Goal: Ask a question

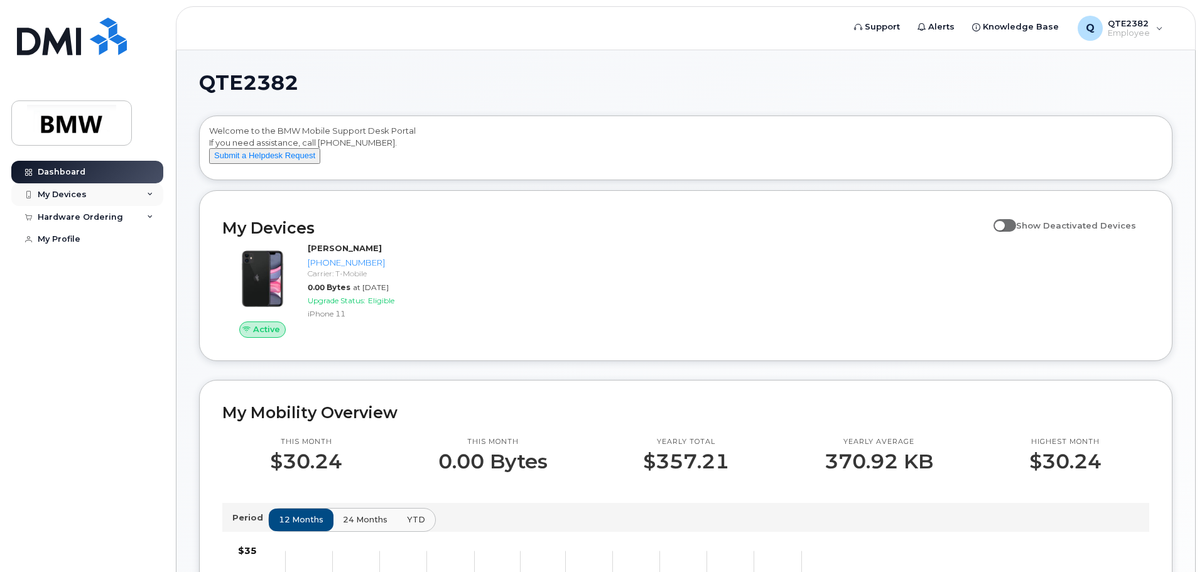
click at [109, 198] on div "My Devices" at bounding box center [87, 194] width 152 height 23
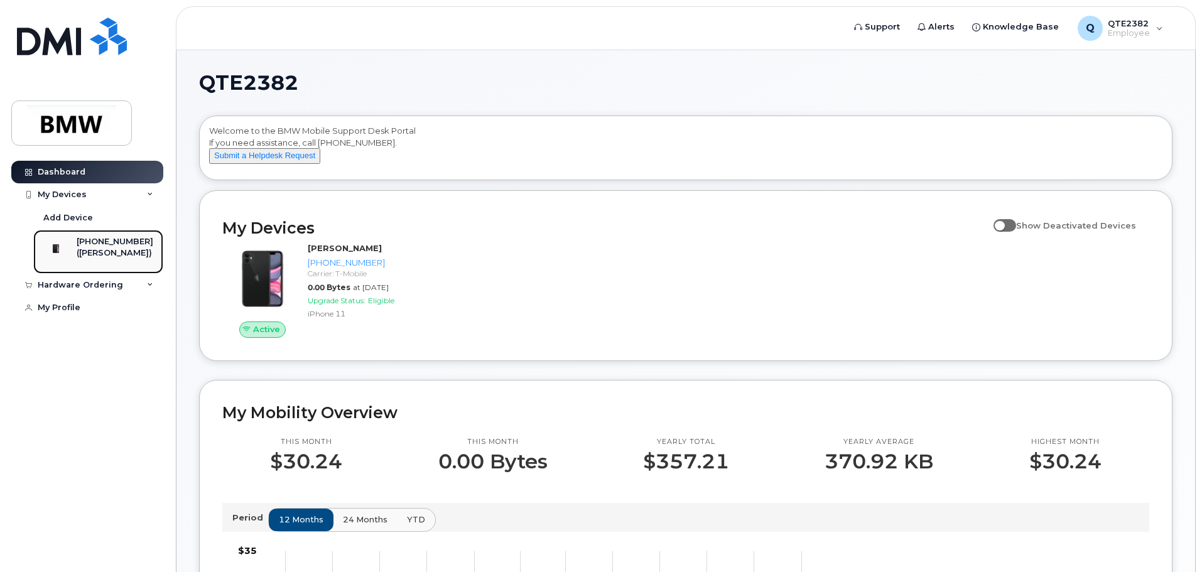
click at [112, 247] on div "[PHONE_NUMBER]" at bounding box center [115, 241] width 77 height 11
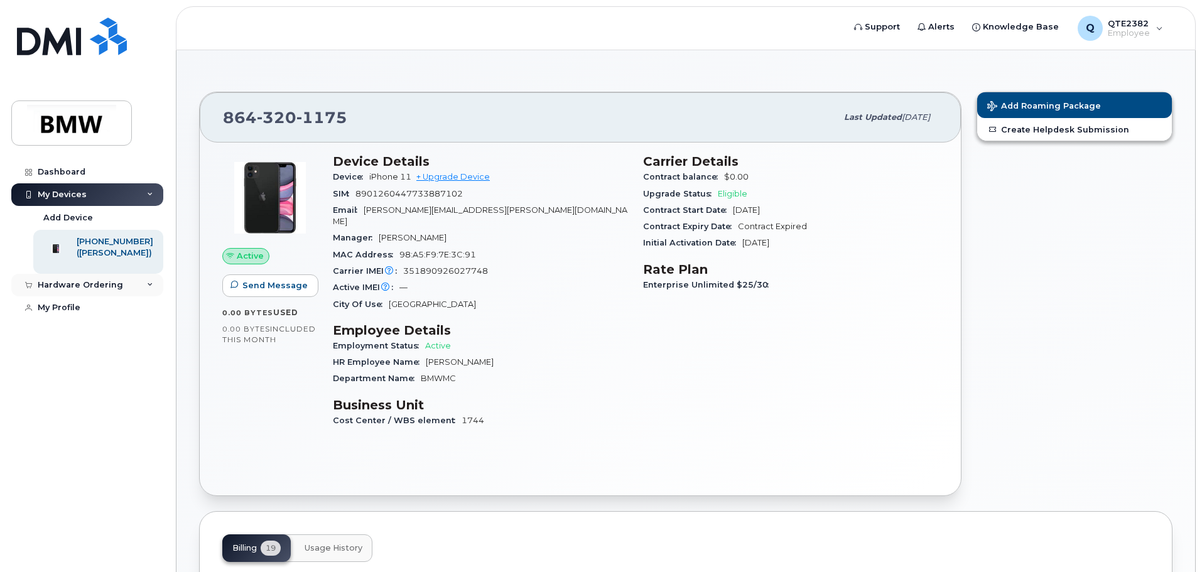
click at [146, 296] on div "Hardware Ordering" at bounding box center [87, 285] width 152 height 23
click at [102, 341] on link "My Profile" at bounding box center [87, 331] width 152 height 23
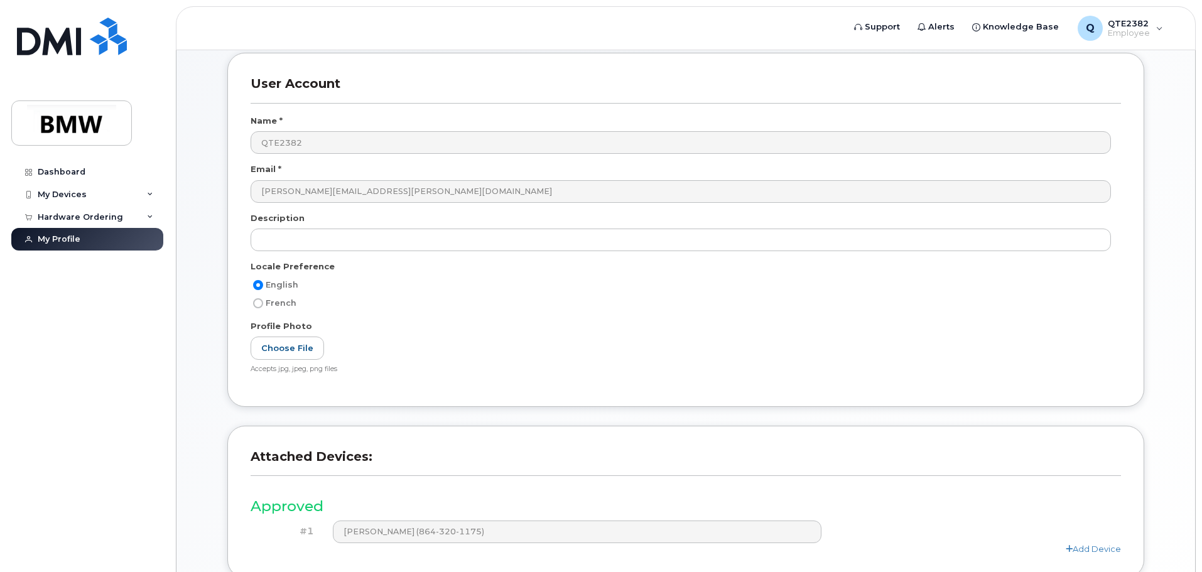
scroll to position [174, 0]
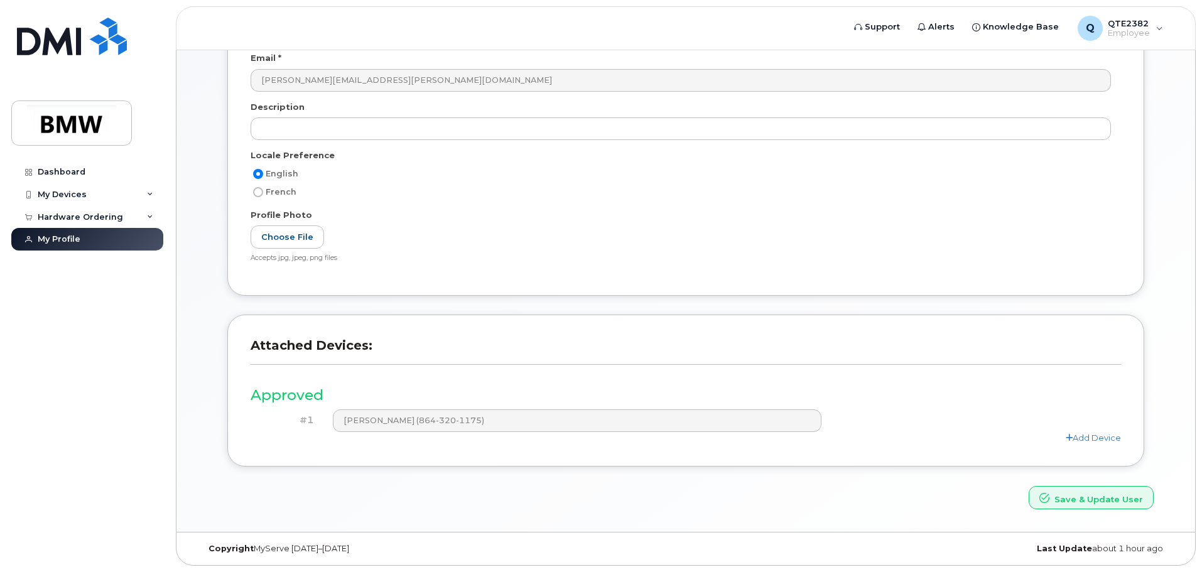
click at [314, 426] on div "#1" at bounding box center [287, 421] width 73 height 22
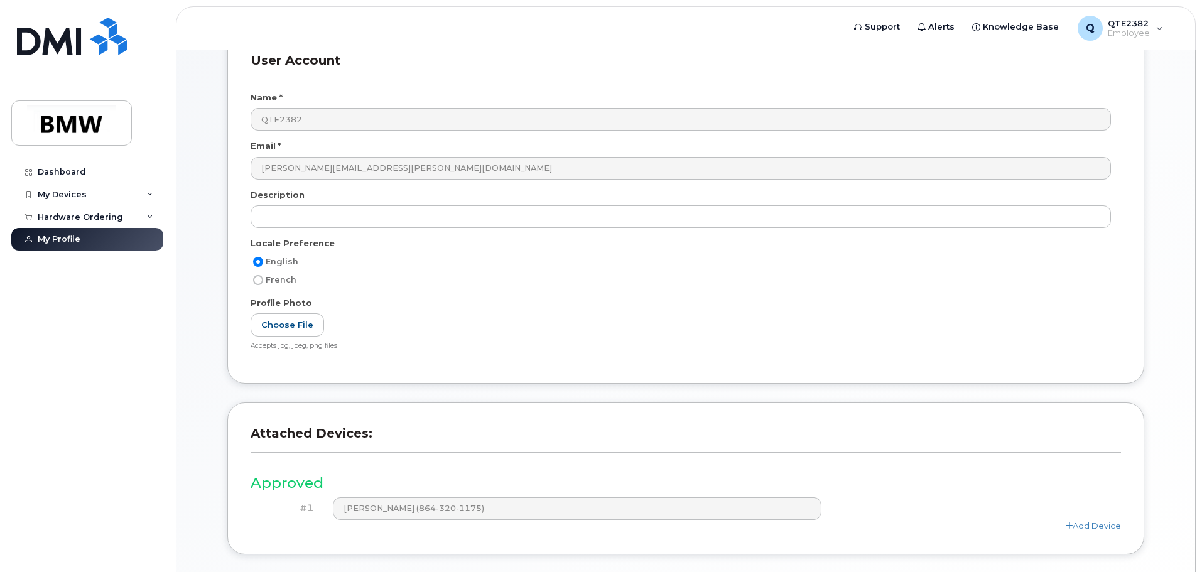
scroll to position [0, 0]
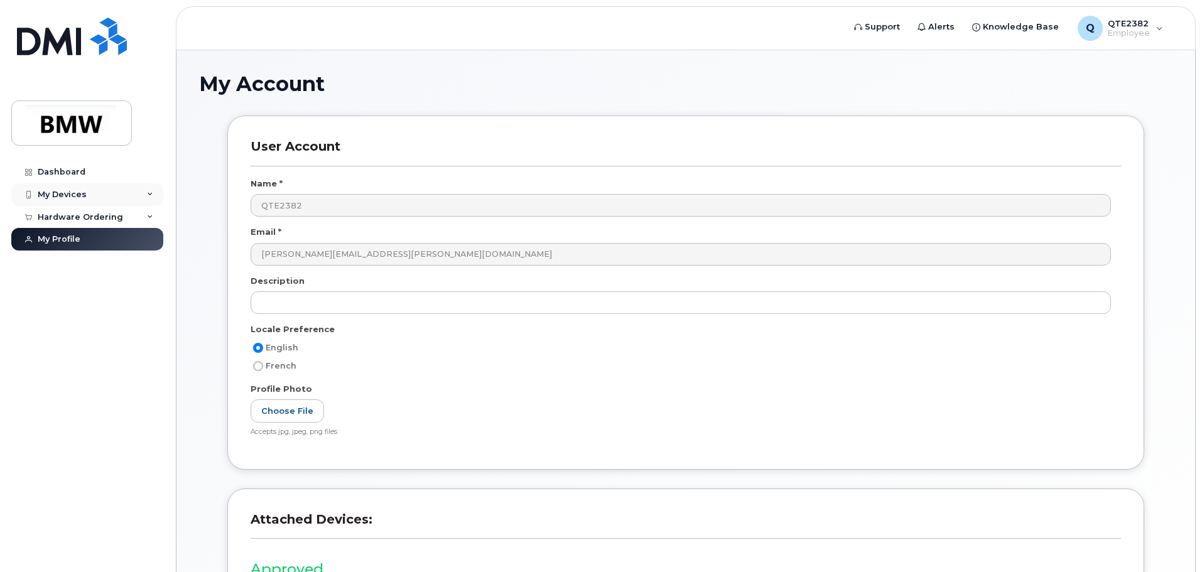
click at [133, 192] on div "My Devices" at bounding box center [87, 194] width 152 height 23
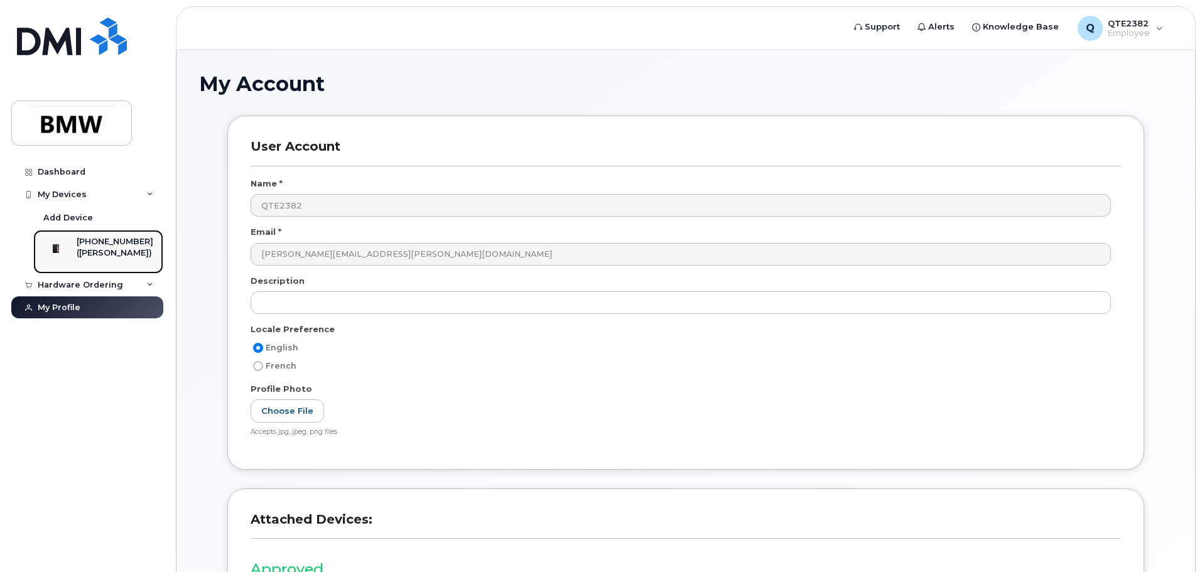
click at [131, 255] on div "([PERSON_NAME])" at bounding box center [115, 252] width 77 height 11
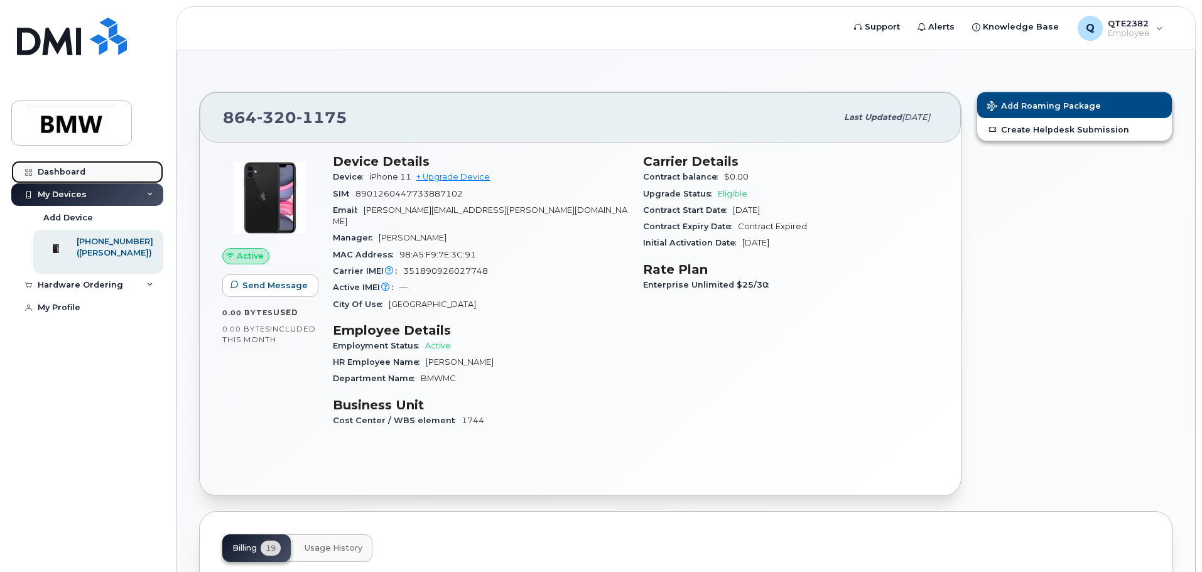
click at [68, 173] on div "Dashboard" at bounding box center [62, 172] width 48 height 10
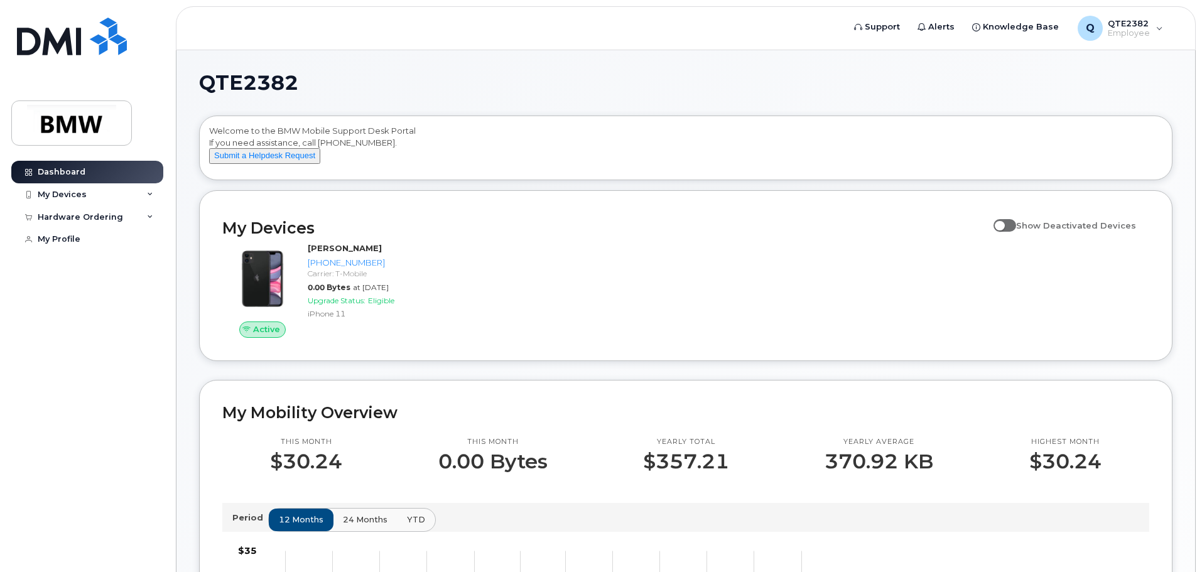
click at [1024, 231] on span "Show Deactivated Devices" at bounding box center [1076, 225] width 120 height 10
click at [1004, 224] on input "Show Deactivated Devices" at bounding box center [999, 219] width 10 height 10
click at [1016, 232] on span at bounding box center [1005, 225] width 23 height 13
click at [1004, 224] on input "Show Deactivated Devices" at bounding box center [999, 219] width 10 height 10
checkbox input "false"
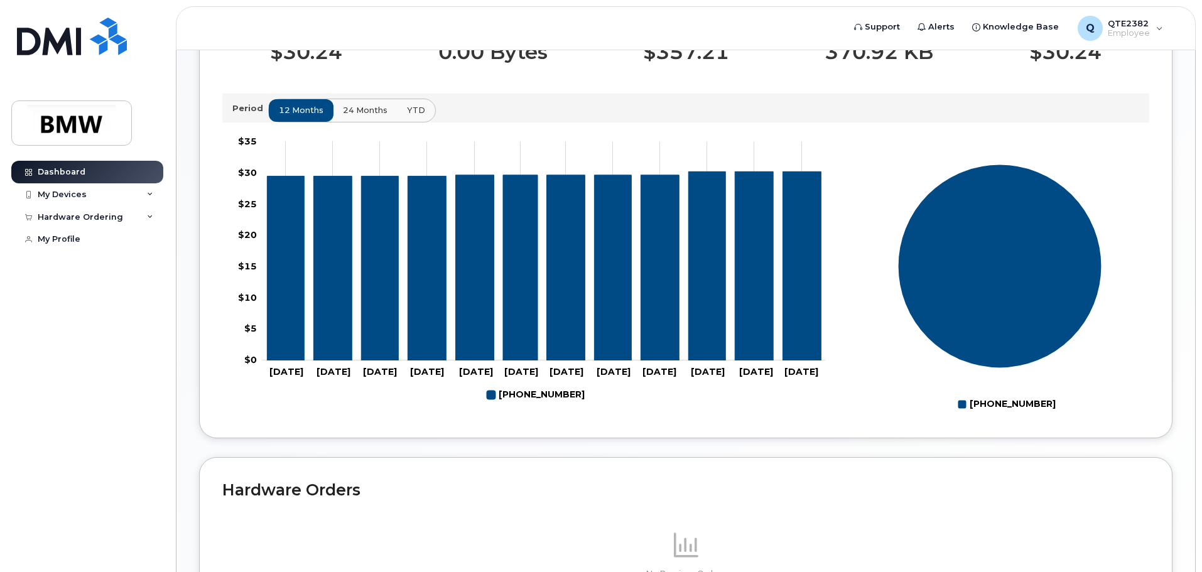
scroll to position [563, 0]
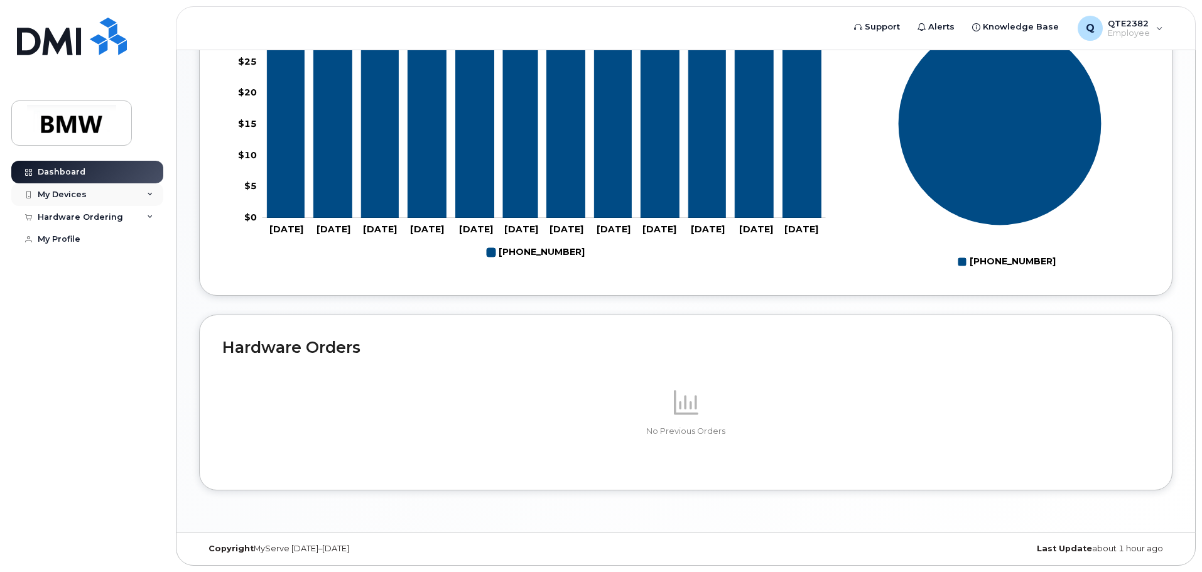
click at [92, 202] on div "My Devices" at bounding box center [87, 194] width 152 height 23
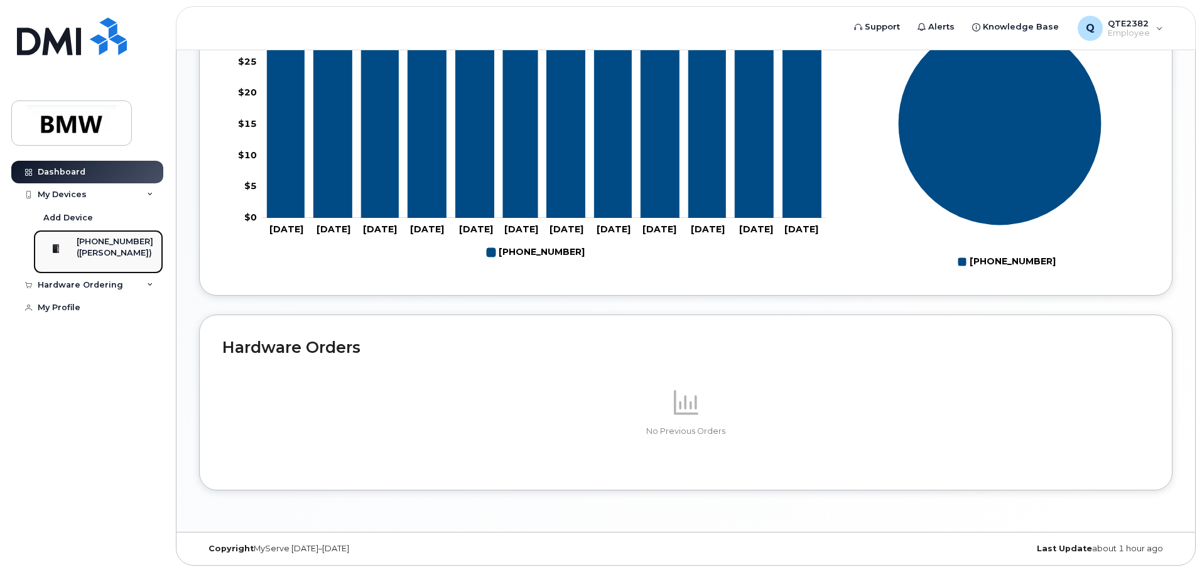
drag, startPoint x: 110, startPoint y: 244, endPoint x: 89, endPoint y: 251, distance: 21.8
click at [89, 251] on div "([PERSON_NAME])" at bounding box center [115, 252] width 77 height 11
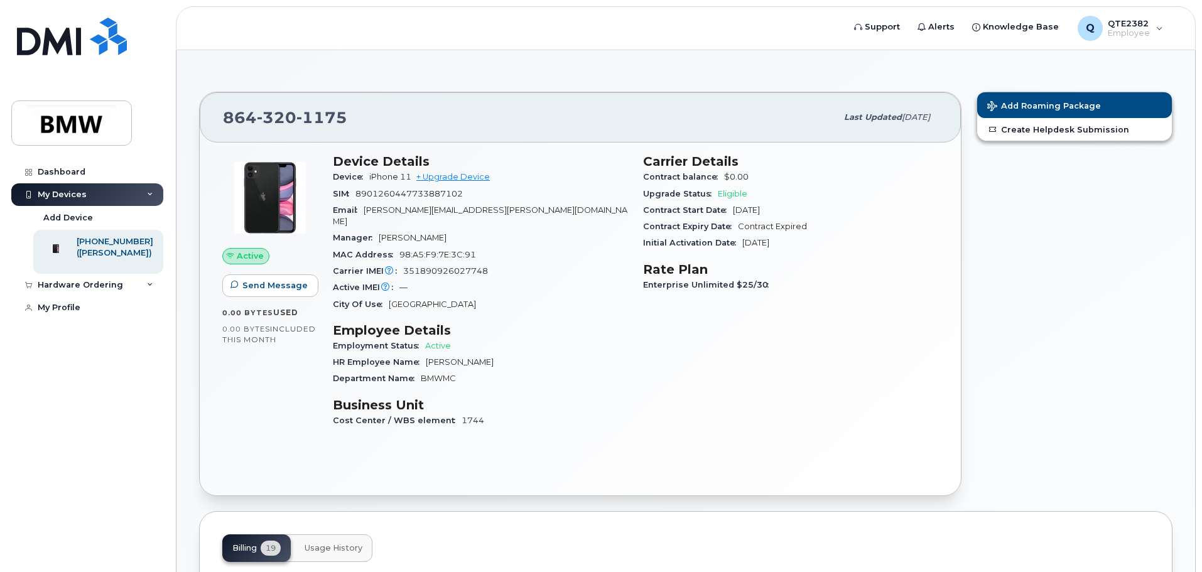
click at [244, 259] on span "Active" at bounding box center [250, 256] width 27 height 12
click at [58, 123] on img at bounding box center [71, 123] width 97 height 36
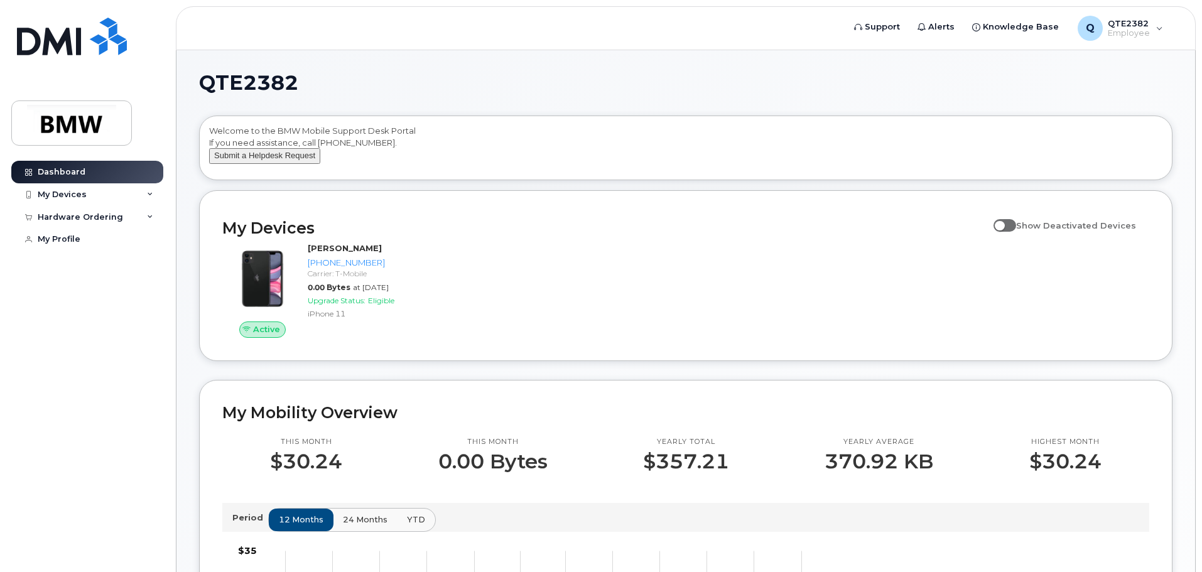
click at [283, 164] on button "Submit a Helpdesk Request" at bounding box center [264, 156] width 111 height 16
